Goal: Task Accomplishment & Management: Complete application form

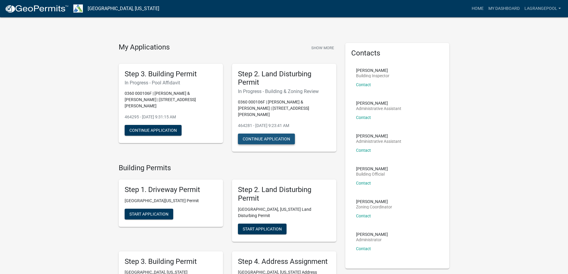
click at [270, 133] on button "Continue Application" at bounding box center [266, 138] width 57 height 11
click at [163, 125] on button "Continue Application" at bounding box center [153, 130] width 57 height 11
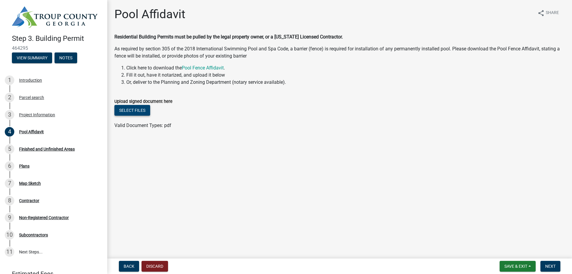
click at [133, 110] on button "Select files" at bounding box center [132, 110] width 36 height 11
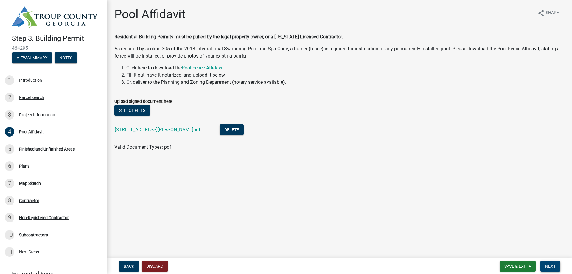
click at [551, 264] on span "Next" at bounding box center [550, 266] width 10 height 5
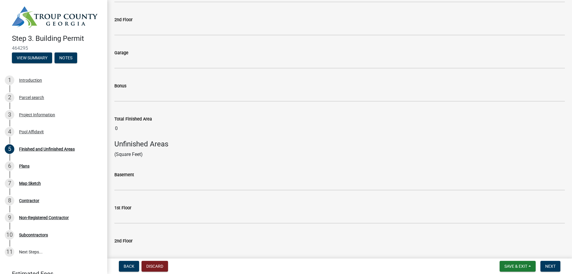
scroll to position [4, 0]
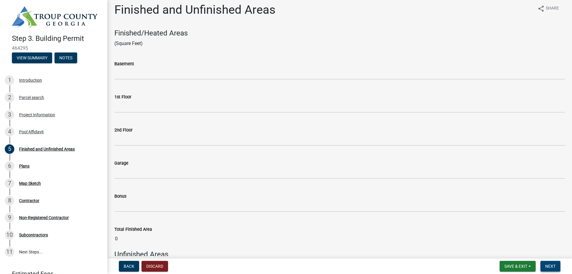
click at [548, 266] on span "Next" at bounding box center [550, 266] width 10 height 5
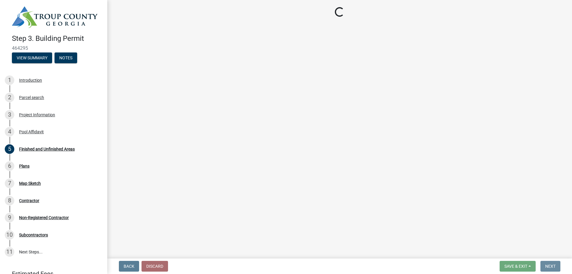
scroll to position [0, 0]
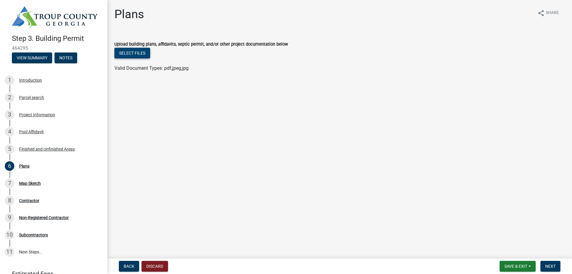
click at [128, 52] on button "Select files" at bounding box center [132, 53] width 36 height 11
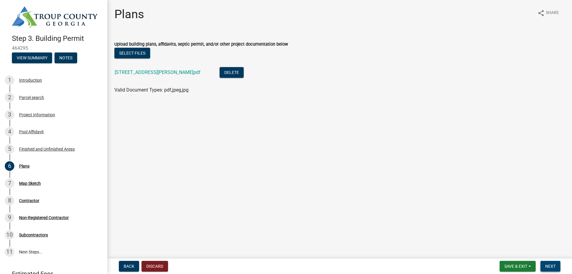
click at [553, 263] on button "Next" at bounding box center [551, 266] width 20 height 11
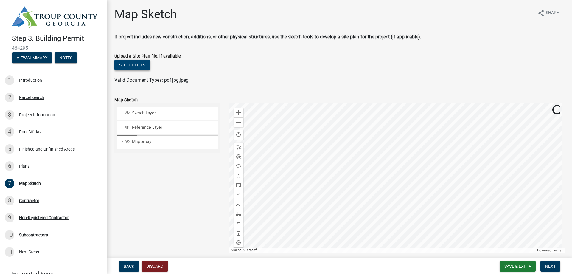
click at [136, 63] on button "Select files" at bounding box center [132, 65] width 36 height 11
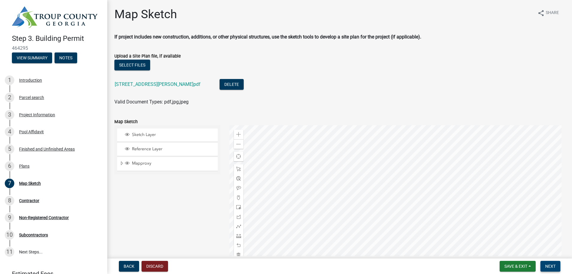
click at [550, 264] on span "Next" at bounding box center [550, 266] width 10 height 5
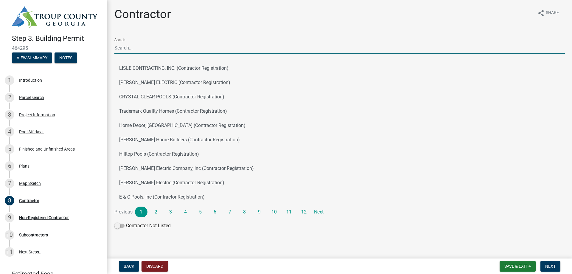
click at [163, 48] on input "Search" at bounding box center [339, 48] width 451 height 12
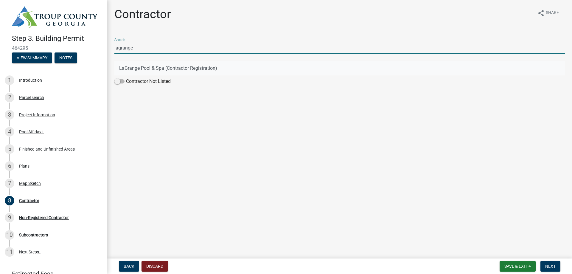
type input "lagrange"
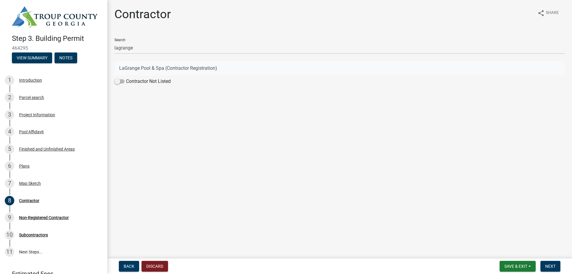
click at [143, 66] on button "LaGrange Pool & Spa (Contractor Registration)" at bounding box center [339, 68] width 451 height 14
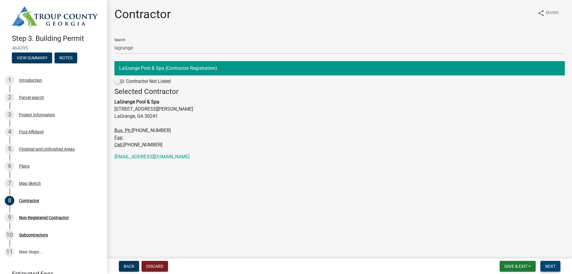
click at [555, 264] on span "Next" at bounding box center [550, 266] width 10 height 5
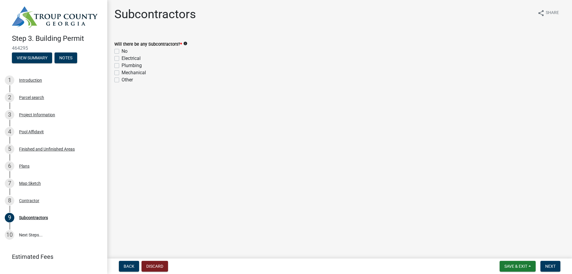
click at [122, 53] on label "No" at bounding box center [125, 51] width 6 height 7
click at [122, 52] on input "No" at bounding box center [124, 50] width 4 height 4
checkbox input "true"
checkbox input "false"
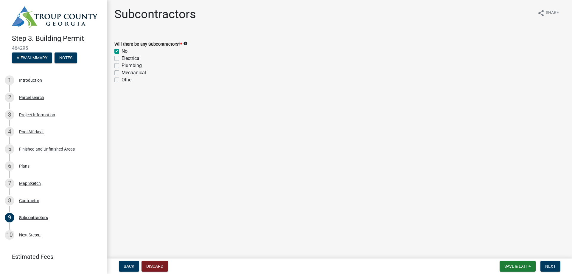
checkbox input "false"
click at [550, 265] on span "Next" at bounding box center [550, 266] width 10 height 5
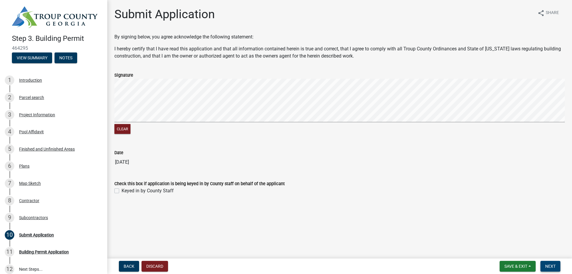
click at [551, 265] on span "Next" at bounding box center [550, 266] width 10 height 5
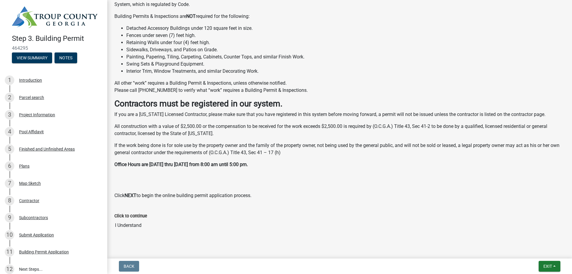
scroll to position [170, 0]
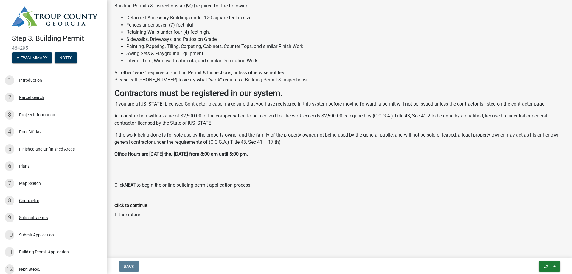
click at [131, 216] on input "I Understand" at bounding box center [339, 215] width 451 height 12
click at [133, 204] on label "Click to continue" at bounding box center [130, 206] width 33 height 4
click at [133, 209] on input "I Understand" at bounding box center [339, 215] width 451 height 12
click at [133, 204] on label "Click to continue" at bounding box center [130, 206] width 33 height 4
click at [133, 209] on input "I Understand" at bounding box center [339, 215] width 451 height 12
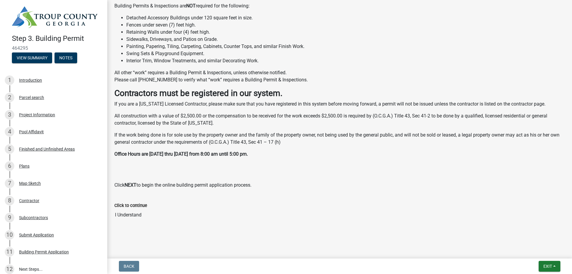
click at [133, 204] on label "Click to continue" at bounding box center [130, 206] width 33 height 4
click at [133, 209] on input "I Understand" at bounding box center [339, 215] width 451 height 12
click at [133, 204] on label "Click to continue" at bounding box center [130, 206] width 33 height 4
click at [133, 209] on input "I Understand" at bounding box center [339, 215] width 451 height 12
click at [133, 204] on label "Click to continue" at bounding box center [130, 206] width 33 height 4
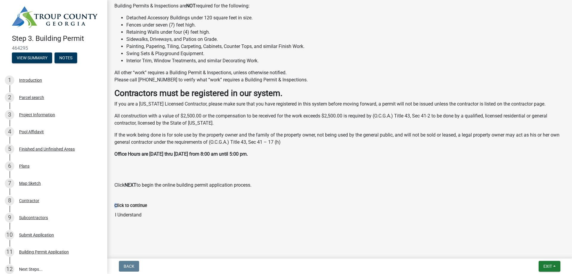
click at [133, 209] on input "I Understand" at bounding box center [339, 215] width 451 height 12
click at [134, 212] on input "I Understand" at bounding box center [339, 215] width 451 height 12
click at [135, 213] on input "I Understand" at bounding box center [339, 215] width 451 height 12
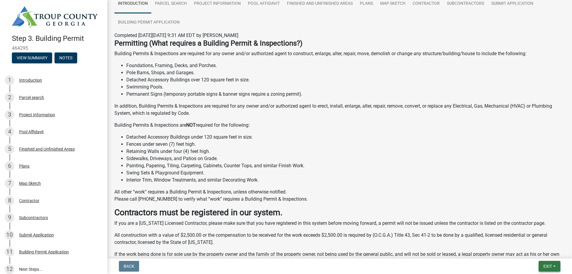
click at [547, 265] on span "Exit" at bounding box center [547, 266] width 9 height 5
click at [533, 249] on button "Save & Exit" at bounding box center [537, 250] width 48 height 14
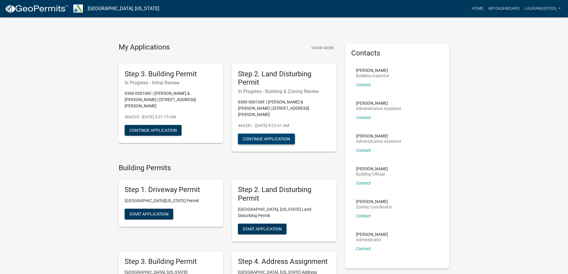
click at [253, 133] on button "Continue Application" at bounding box center [266, 138] width 57 height 11
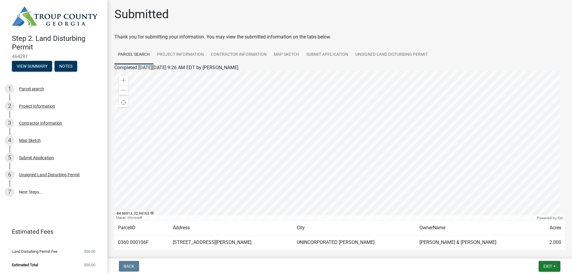
click at [38, 268] on li "Estimated Total $50.00" at bounding box center [53, 264] width 107 height 13
click at [510, 24] on div "Submitted" at bounding box center [339, 16] width 451 height 19
click at [544, 267] on span "Exit" at bounding box center [547, 266] width 9 height 5
click at [533, 251] on button "Save & Exit" at bounding box center [537, 250] width 48 height 14
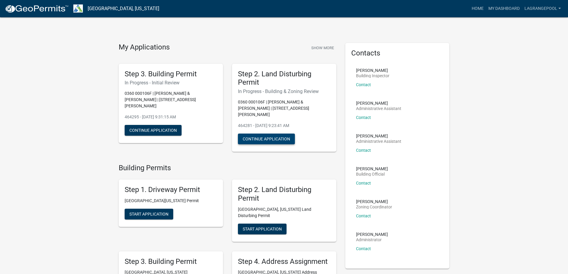
click at [274, 133] on button "Continue Application" at bounding box center [266, 138] width 57 height 11
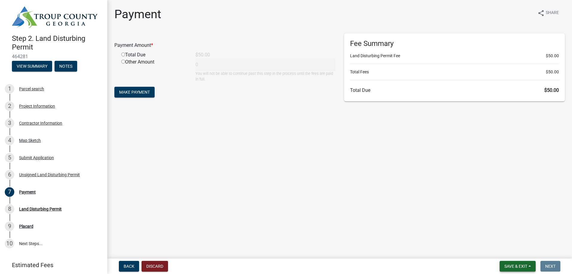
click at [515, 264] on span "Save & Exit" at bounding box center [515, 266] width 23 height 5
click at [508, 253] on button "Save & Exit" at bounding box center [512, 250] width 48 height 14
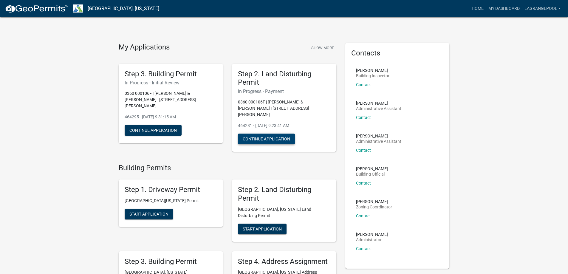
click at [264, 133] on button "Continue Application" at bounding box center [266, 138] width 57 height 11
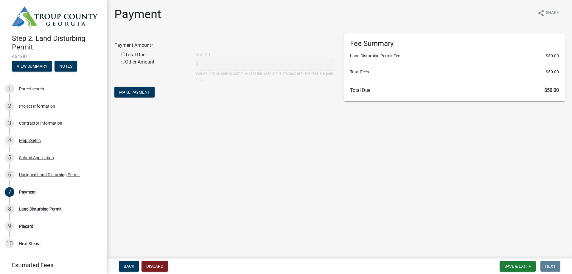
click at [123, 54] on input "radio" at bounding box center [123, 54] width 4 height 4
radio input "true"
type input "50"
click at [136, 94] on span "Make Payment" at bounding box center [134, 92] width 31 height 5
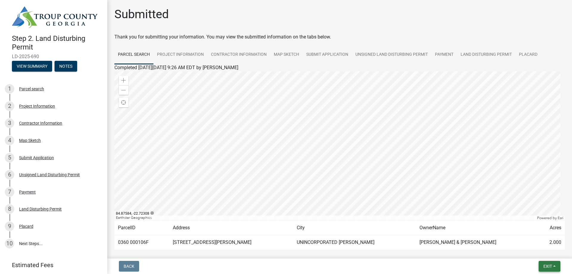
click at [546, 264] on span "Exit" at bounding box center [547, 266] width 9 height 5
click at [527, 252] on button "Save & Exit" at bounding box center [537, 250] width 48 height 14
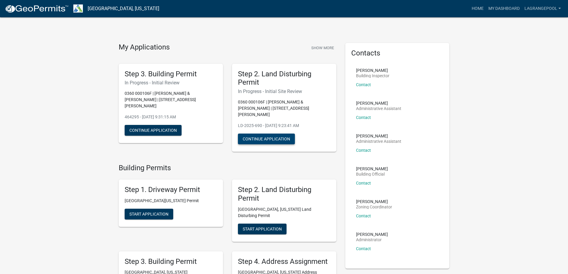
click at [252, 135] on button "Continue Application" at bounding box center [266, 138] width 57 height 11
